Goal: Information Seeking & Learning: Learn about a topic

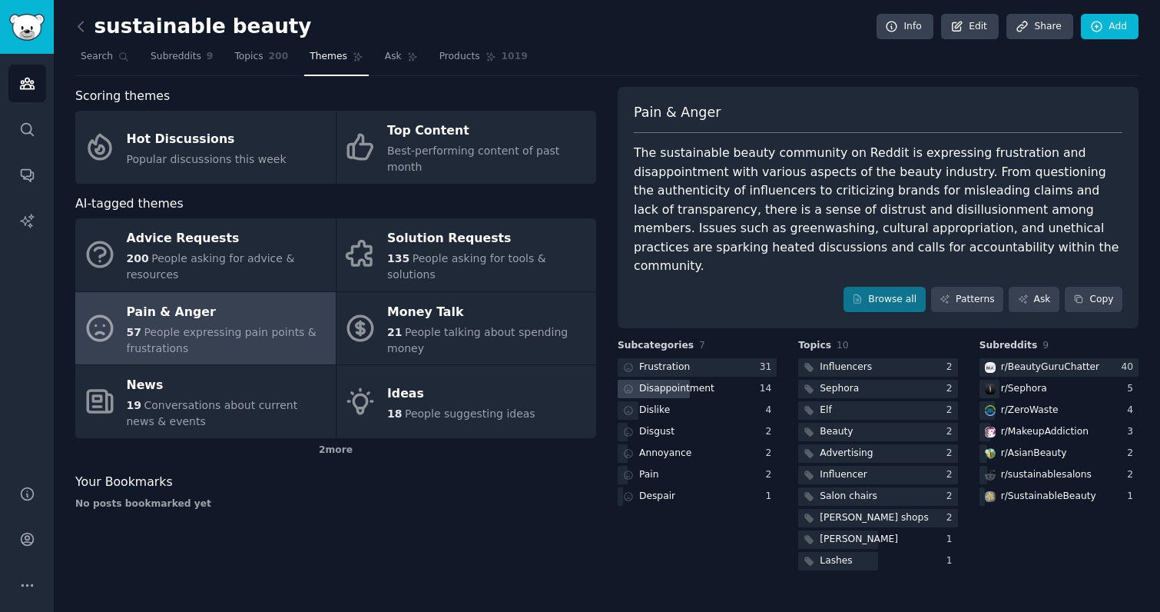
click at [762, 382] on div "14" at bounding box center [769, 389] width 18 height 14
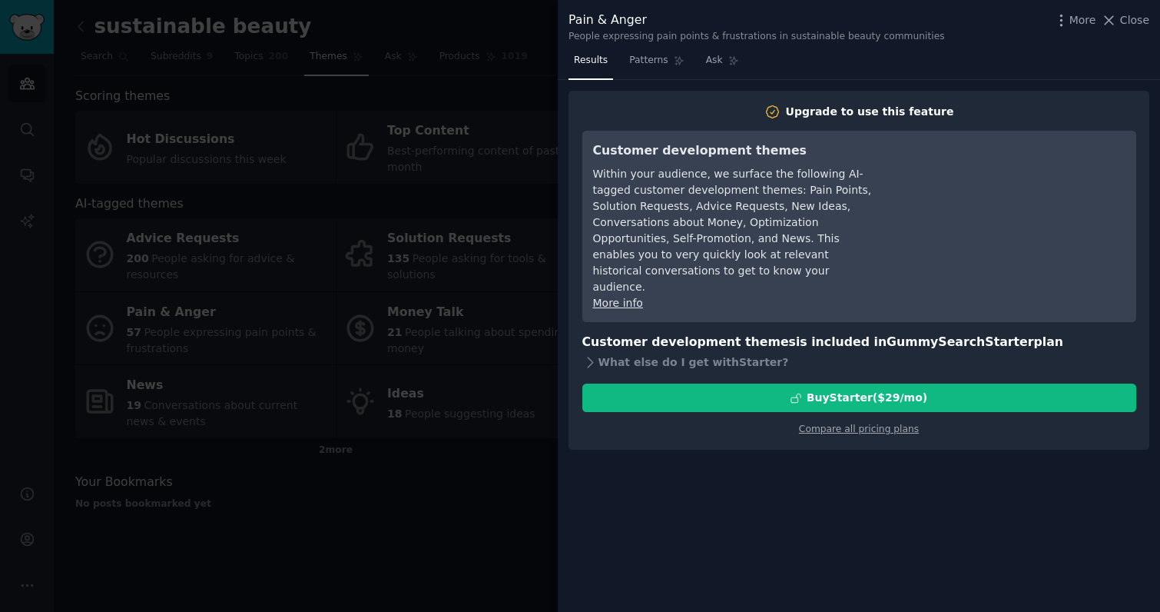
click at [416, 395] on div at bounding box center [580, 306] width 1160 height 612
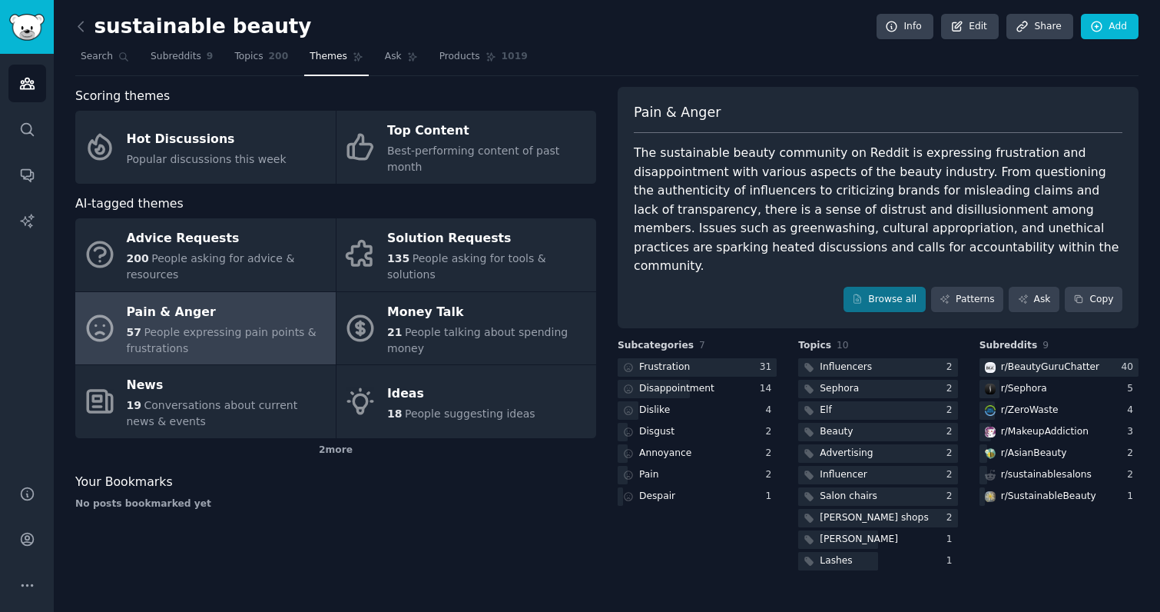
click at [175, 292] on link "Pain & Anger 57 People expressing pain points & frustrations" at bounding box center [205, 328] width 261 height 73
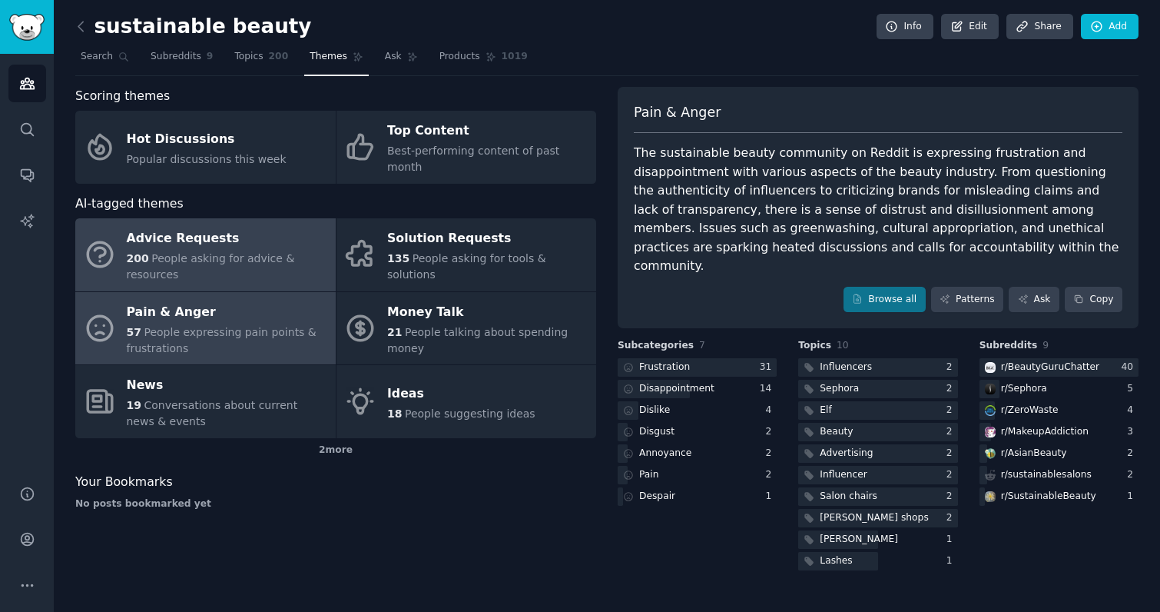
click at [164, 252] on span "People asking for advice & resources" at bounding box center [211, 266] width 168 height 28
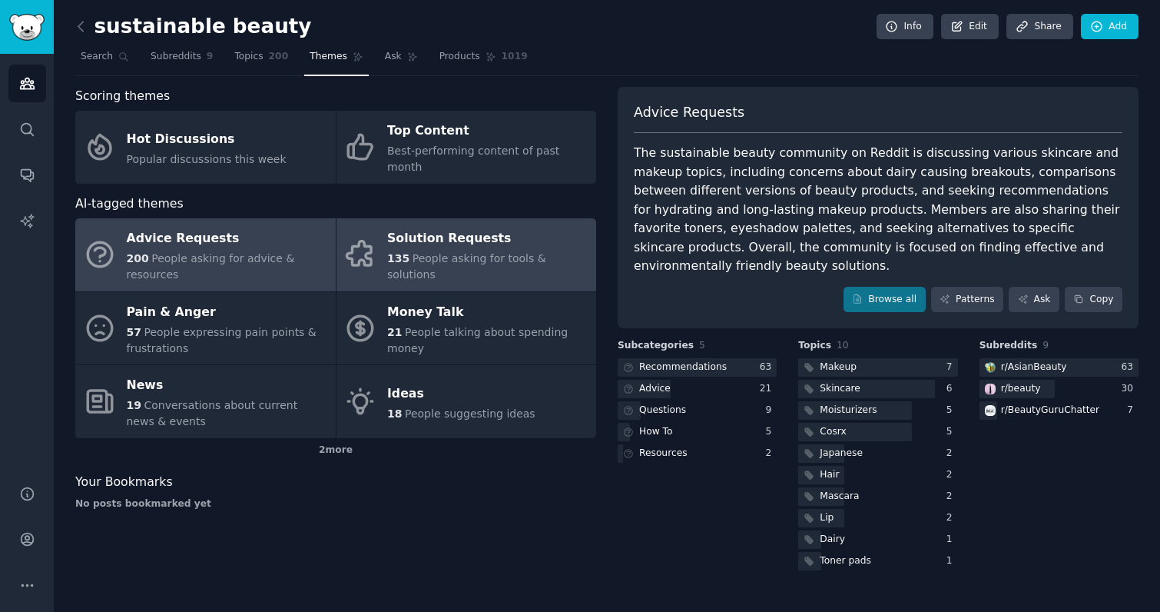
click at [468, 227] on div "Solution Requests" at bounding box center [487, 239] width 201 height 25
